Goal: Task Accomplishment & Management: Manage account settings

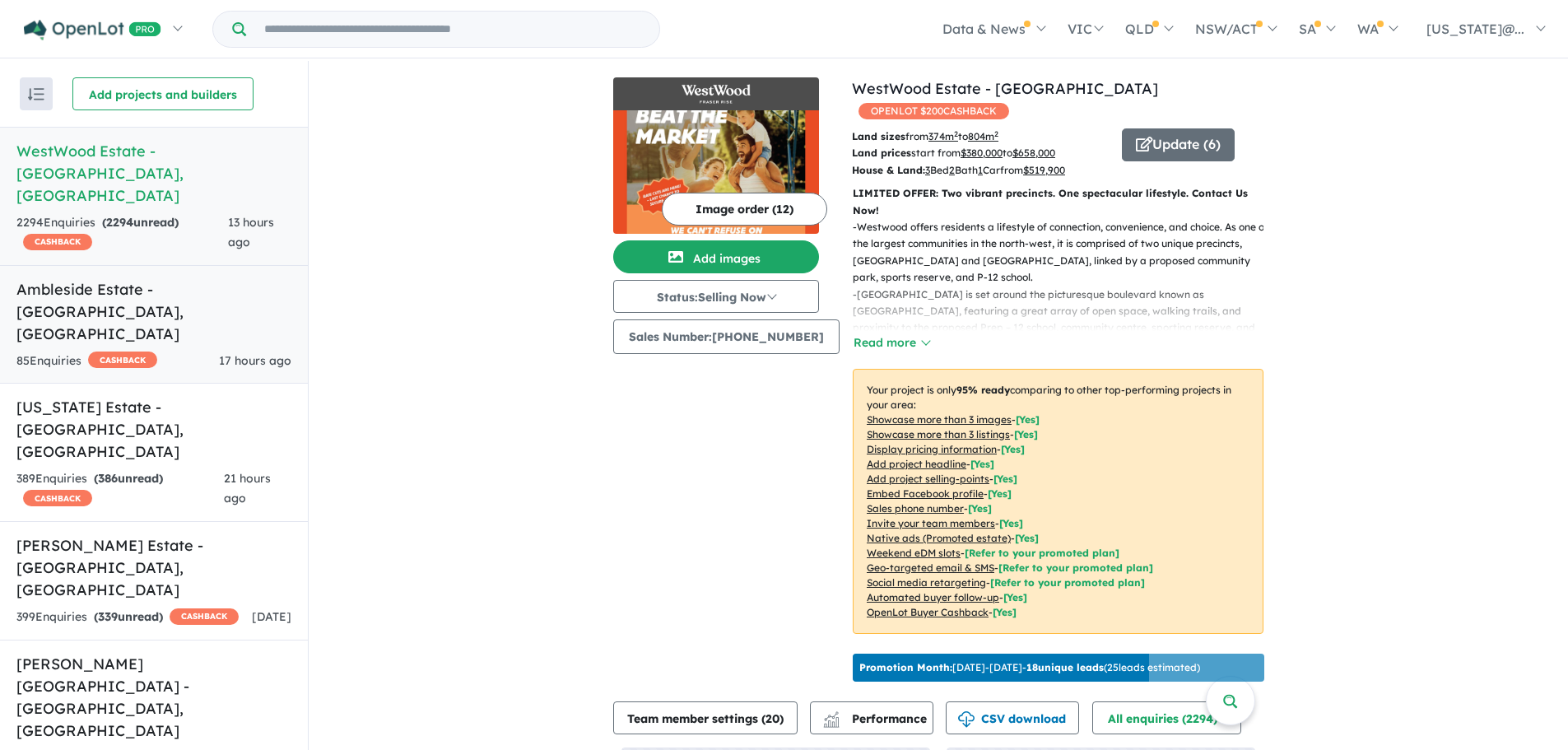
click at [196, 278] on h5 "Ambleside Estate - [GEOGRAPHIC_DATA][PERSON_NAME][GEOGRAPHIC_DATA]" at bounding box center [153, 311] width 275 height 67
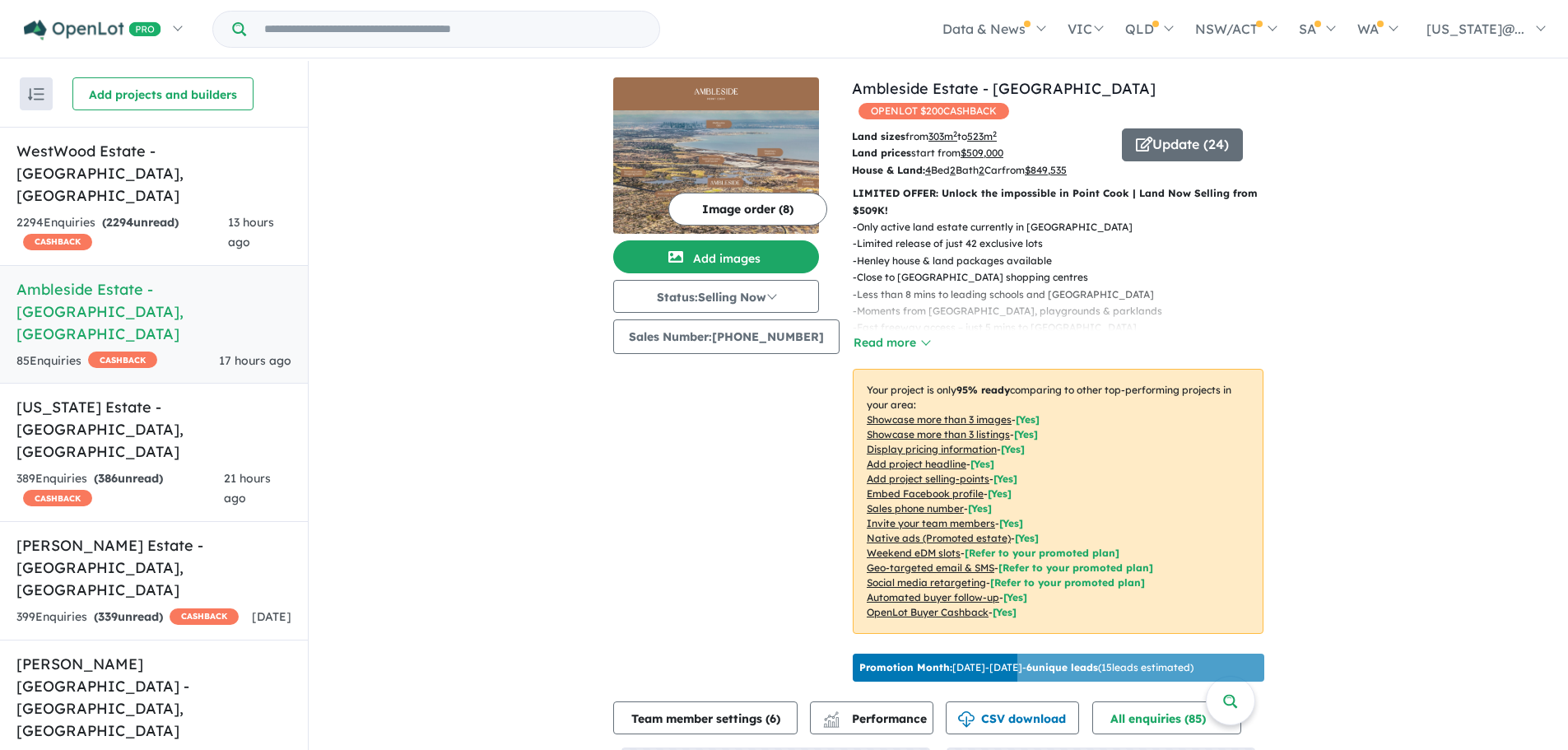
click at [937, 428] on u "Showcase more than 3 listings" at bounding box center [938, 434] width 144 height 12
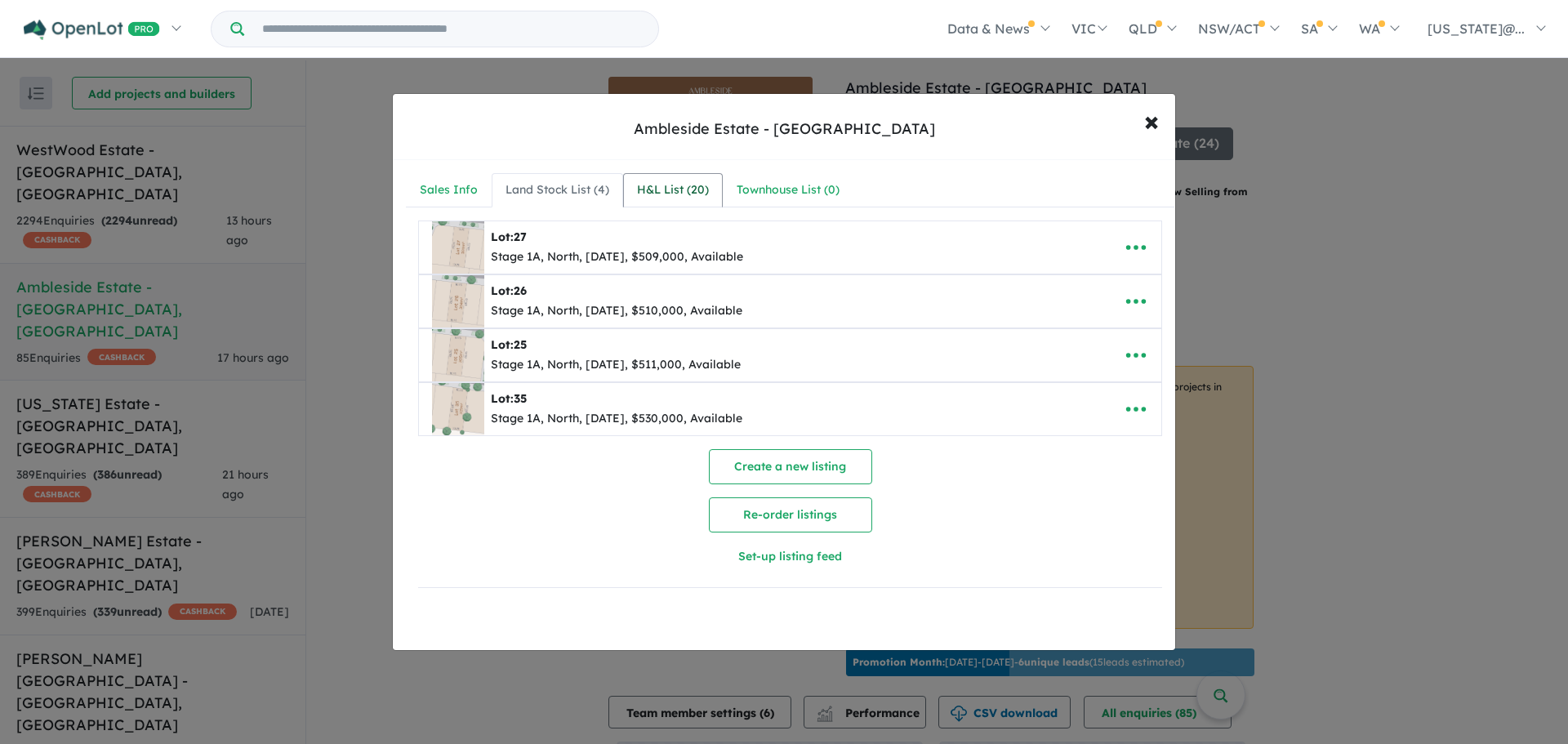
click at [676, 192] on div "H&L List ( 20 )" at bounding box center [673, 190] width 72 height 20
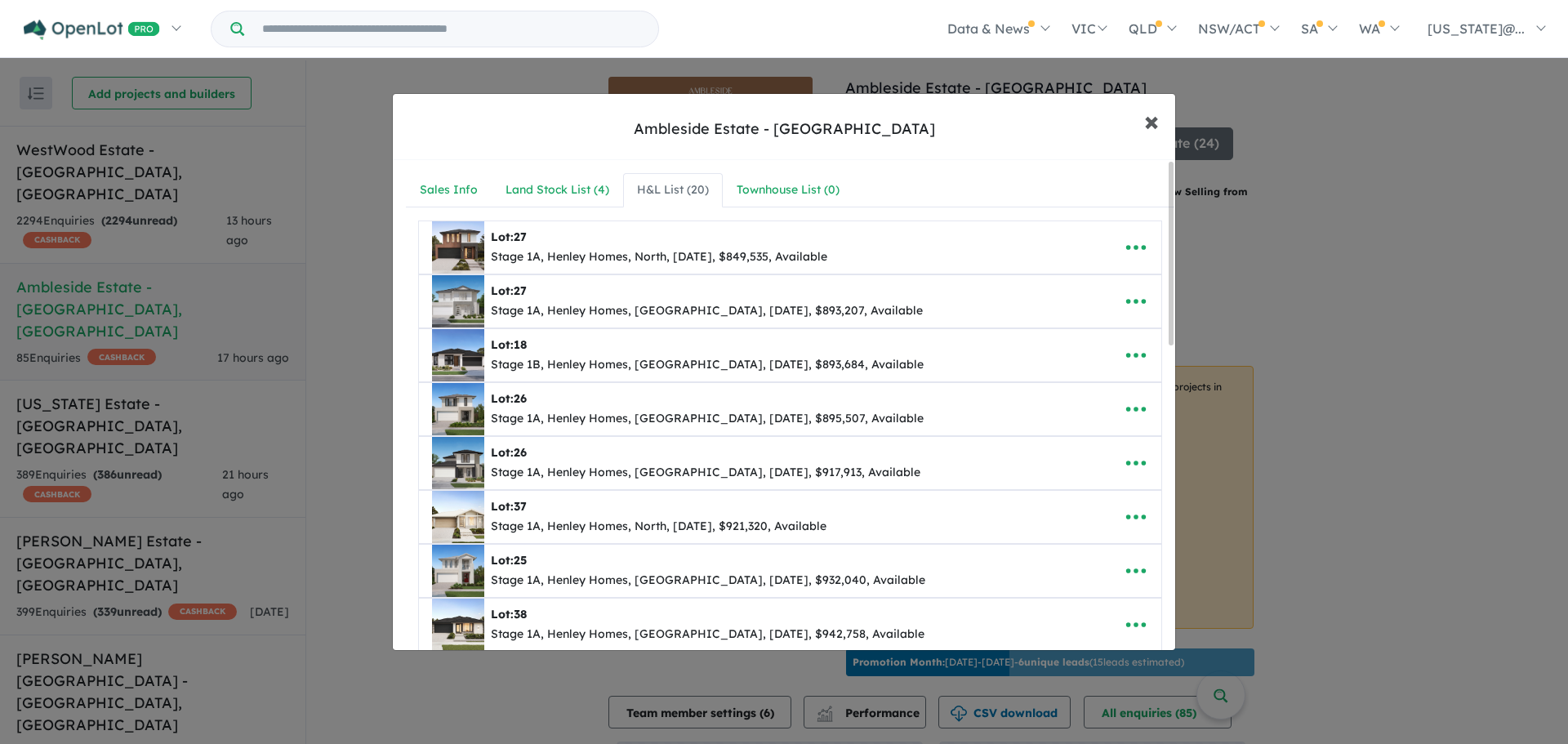
click at [1162, 119] on button "× Close" at bounding box center [1151, 121] width 47 height 44
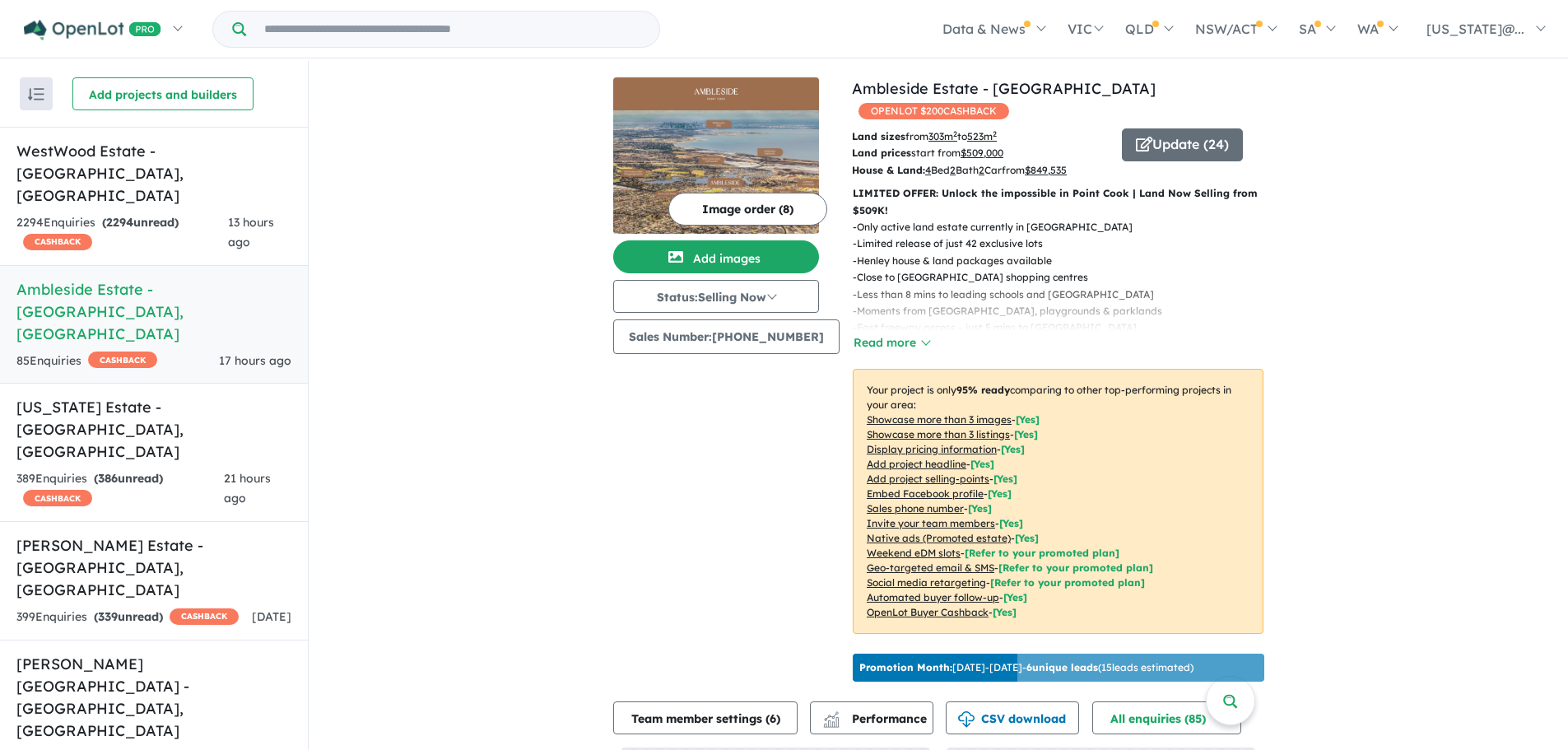
click at [964, 428] on u "Showcase more than 3 listings" at bounding box center [938, 434] width 144 height 12
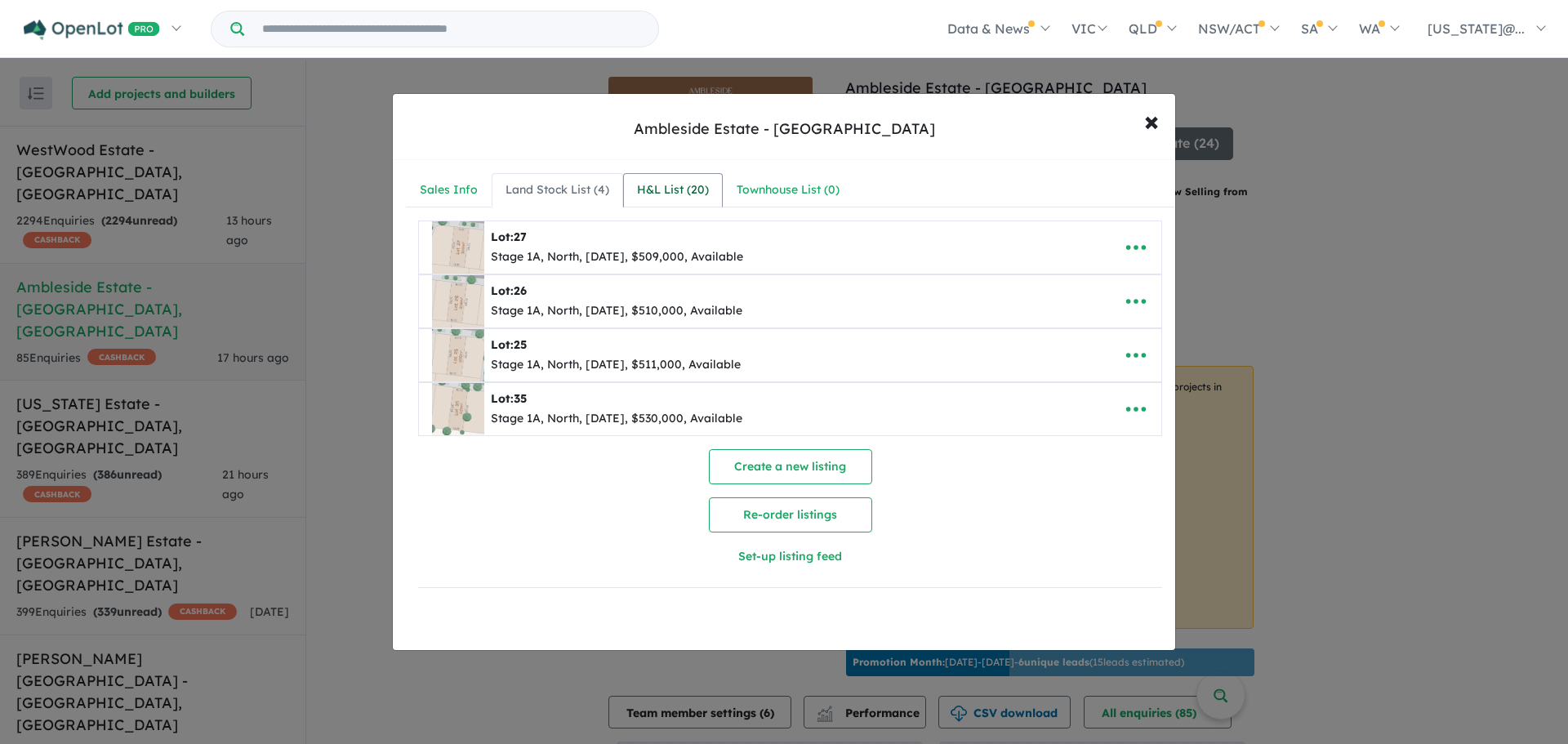
click at [703, 187] on div "H&L List ( 20 )" at bounding box center [673, 190] width 72 height 20
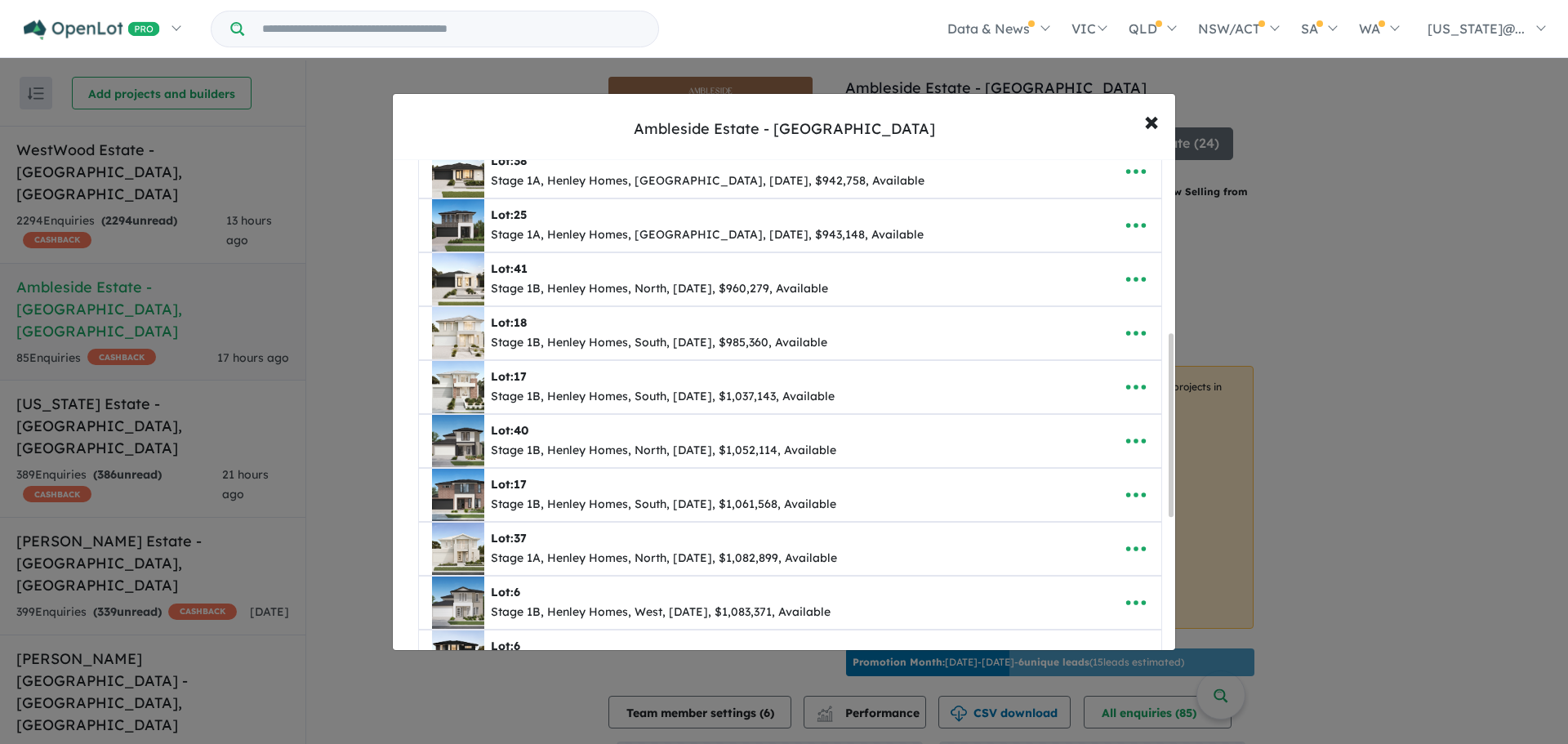
scroll to position [489, 0]
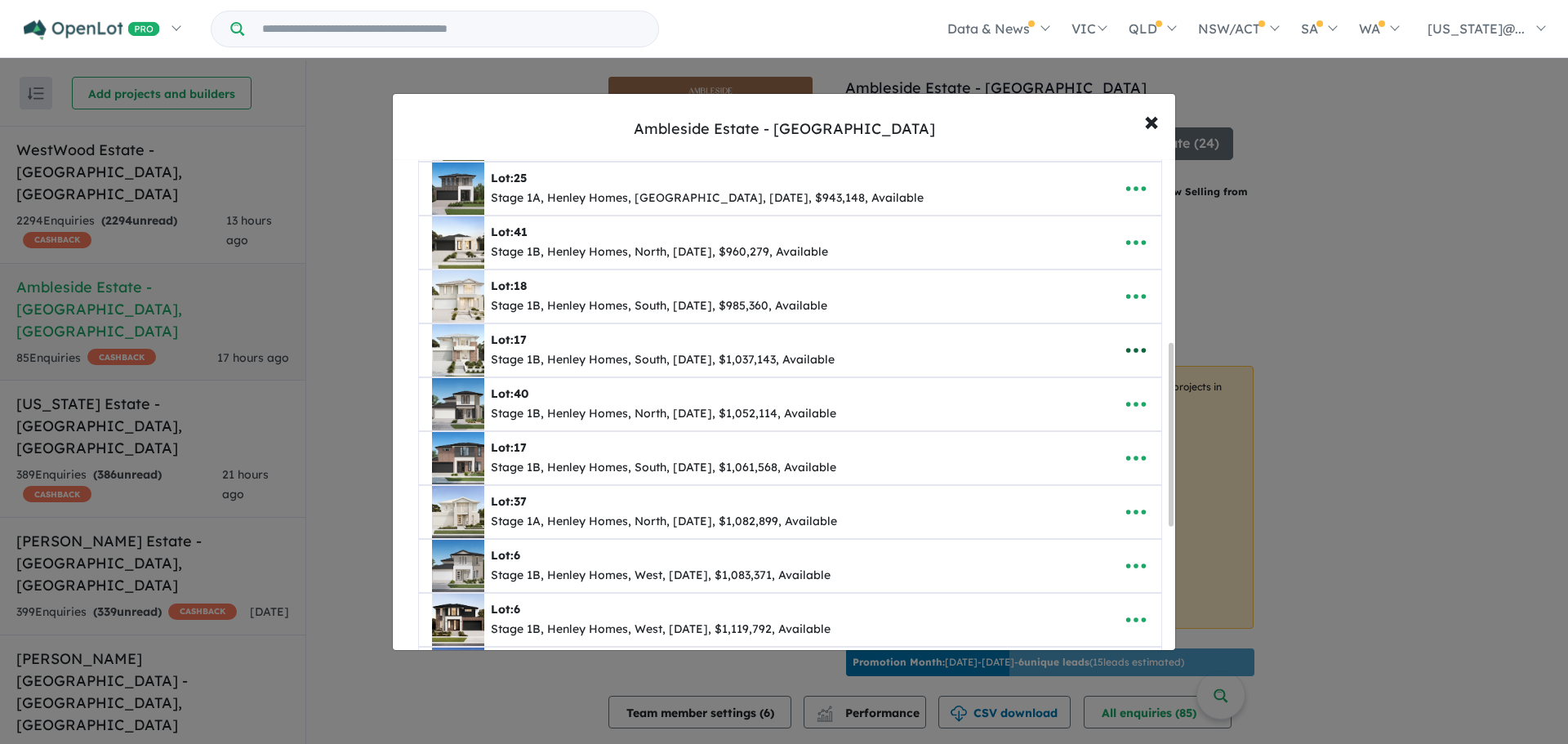
click at [1143, 353] on button "button" at bounding box center [1136, 350] width 51 height 38
click at [1078, 428] on link "Remove" at bounding box center [1100, 428] width 121 height 38
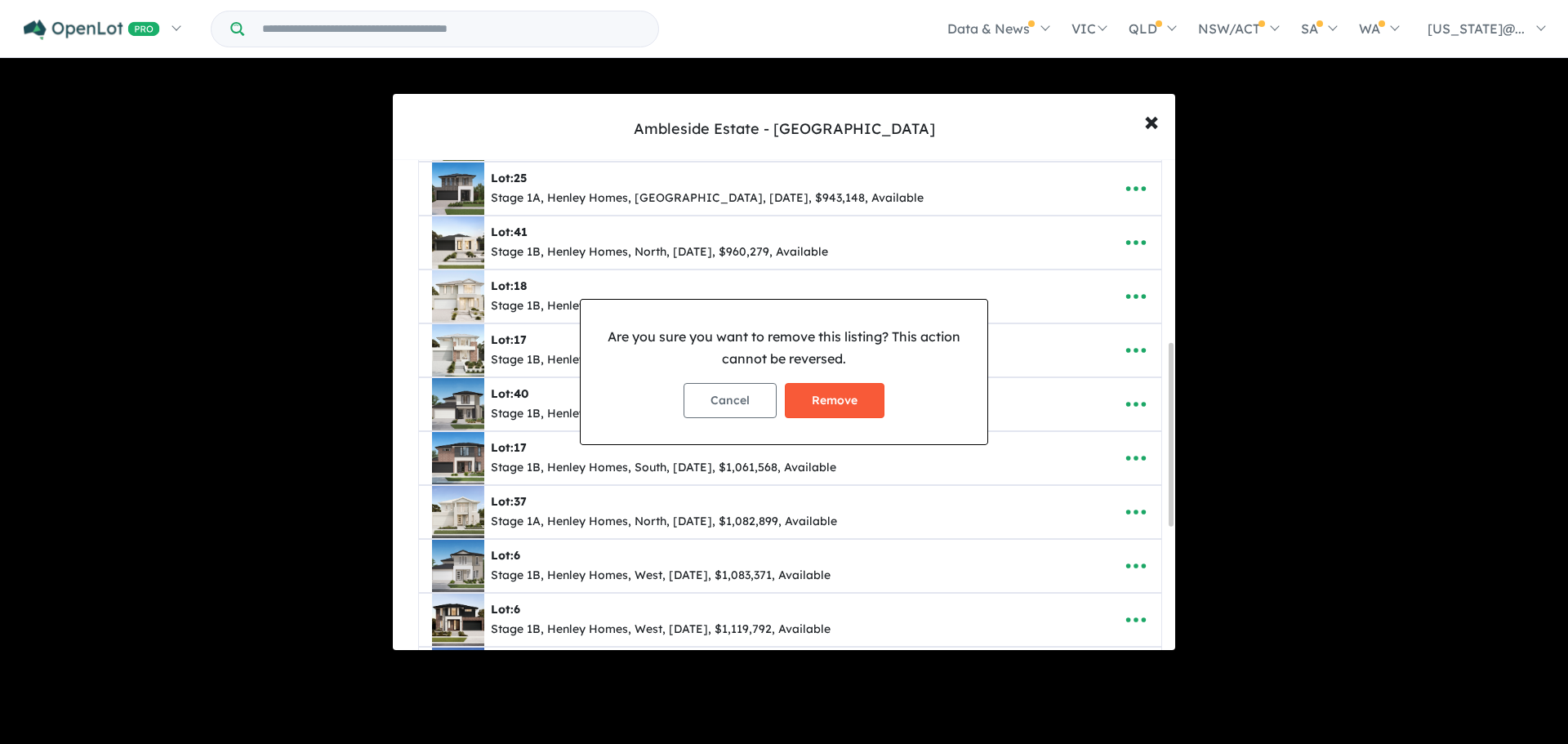
click at [830, 398] on button "Remove" at bounding box center [834, 400] width 100 height 35
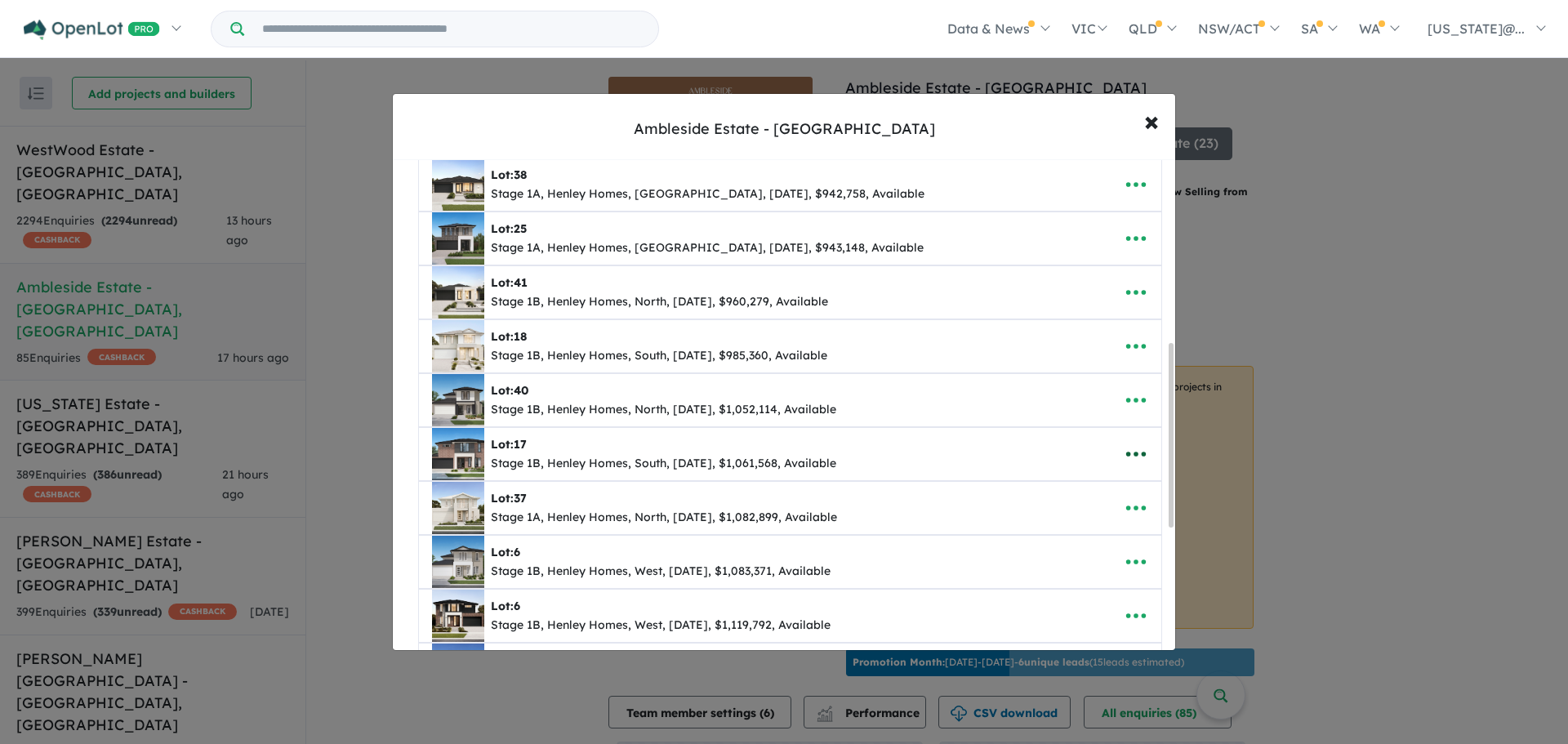
click at [1115, 454] on button "button" at bounding box center [1136, 454] width 51 height 38
click at [1089, 528] on link "Remove" at bounding box center [1100, 531] width 121 height 38
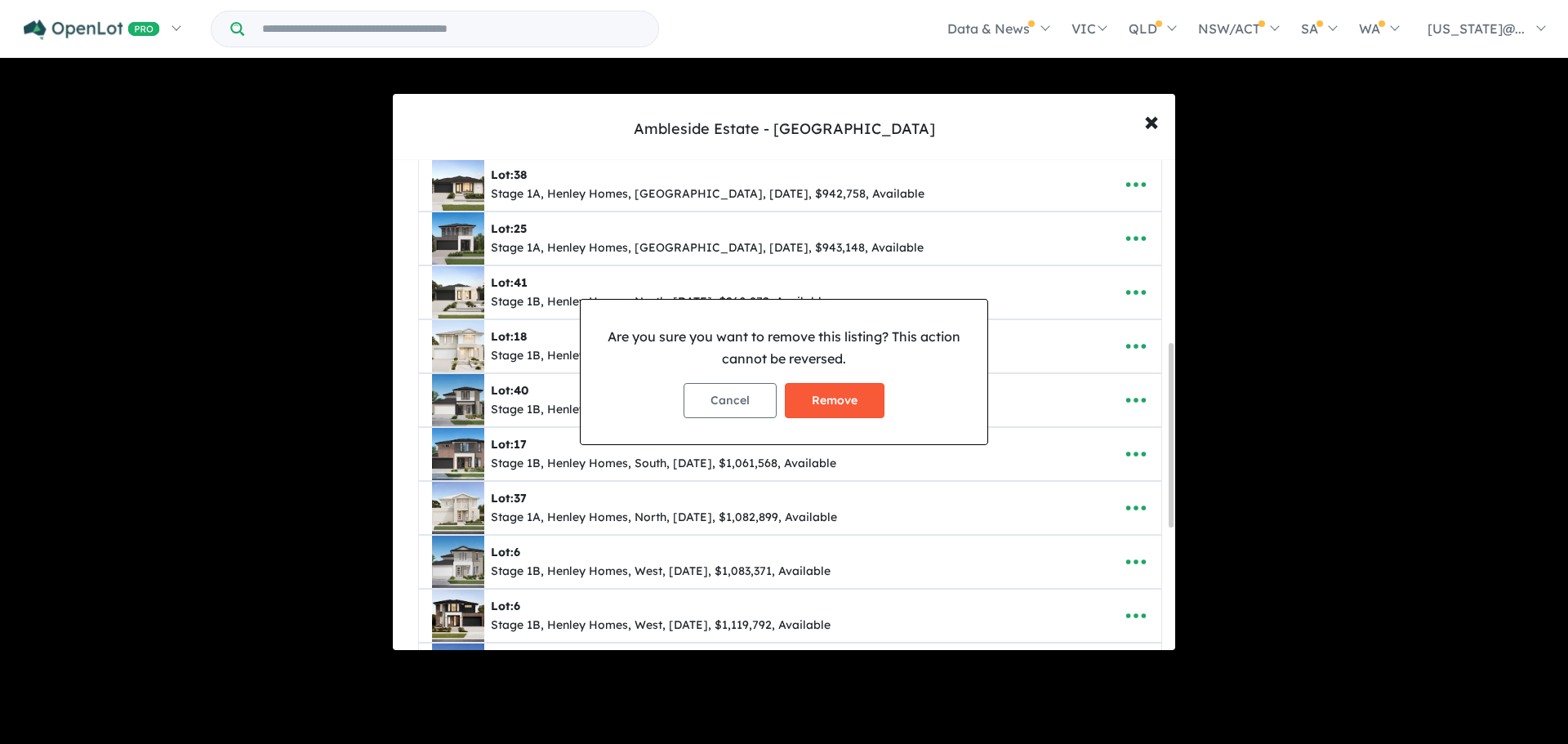
click at [859, 389] on button "Remove" at bounding box center [834, 400] width 100 height 35
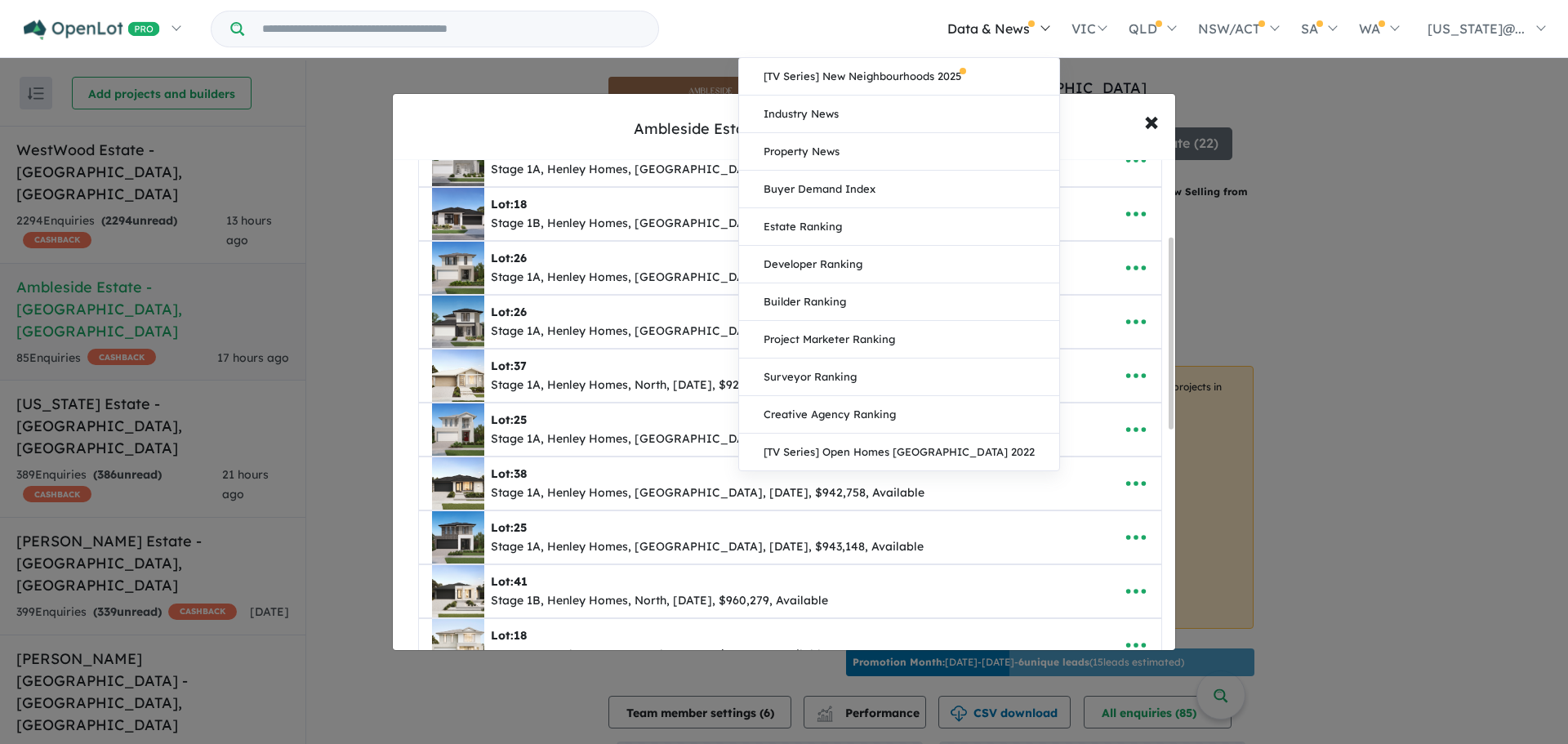
scroll to position [190, 0]
